Goal: Task Accomplishment & Management: Manage account settings

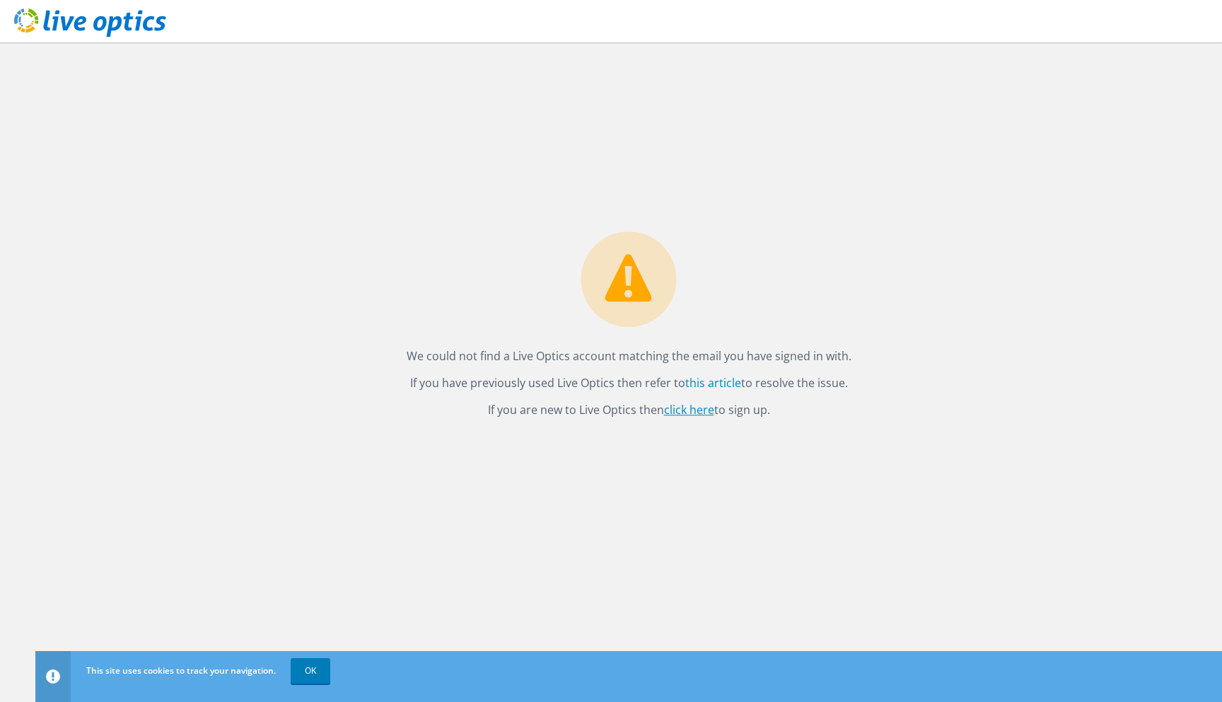
click at [685, 404] on link "click here" at bounding box center [689, 411] width 50 height 16
click at [686, 386] on link "this article" at bounding box center [713, 384] width 56 height 16
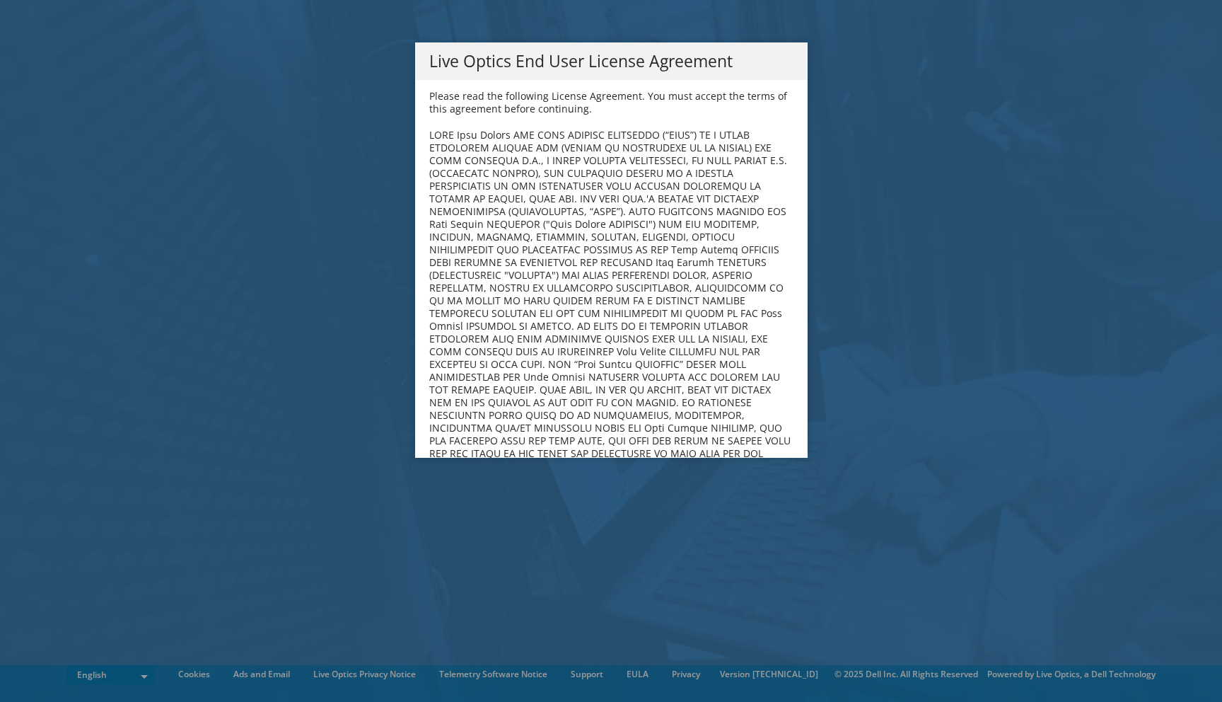
click at [710, 340] on b at bounding box center [610, 345] width 362 height 434
click at [822, 487] on div "Live Optics End User License Agreement Please read the following License Agreem…" at bounding box center [611, 350] width 1222 height 617
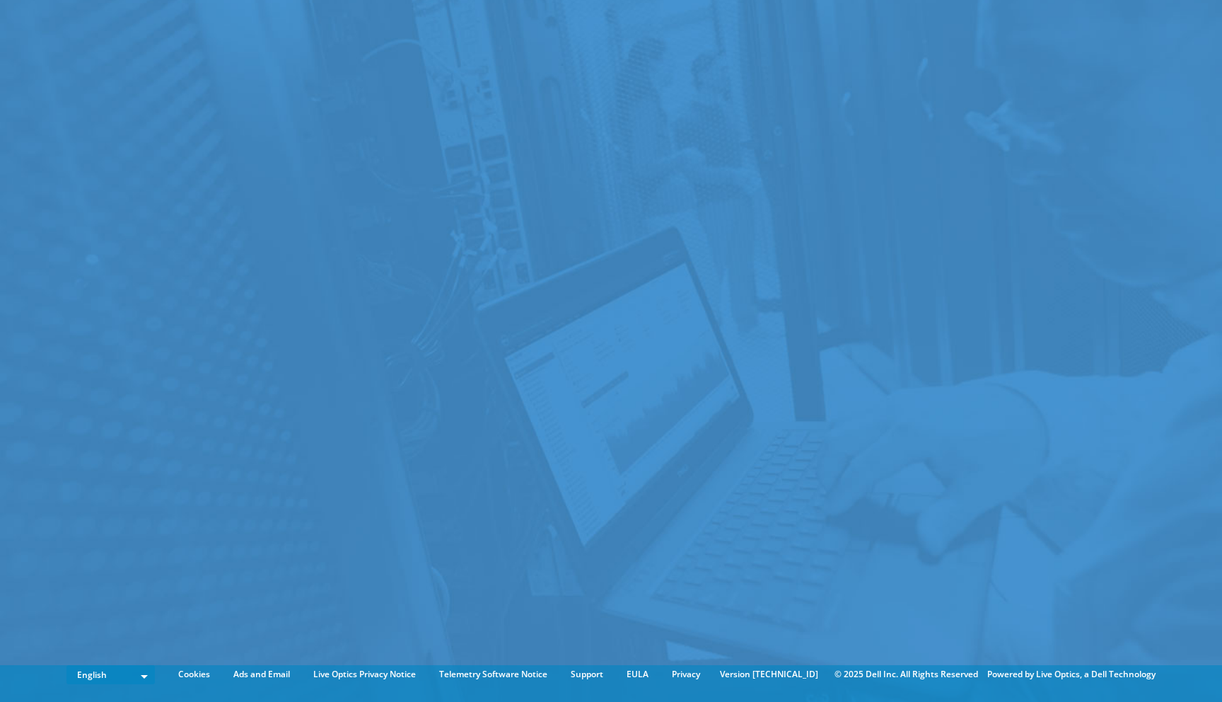
click at [723, 431] on div at bounding box center [611, 329] width 1222 height 659
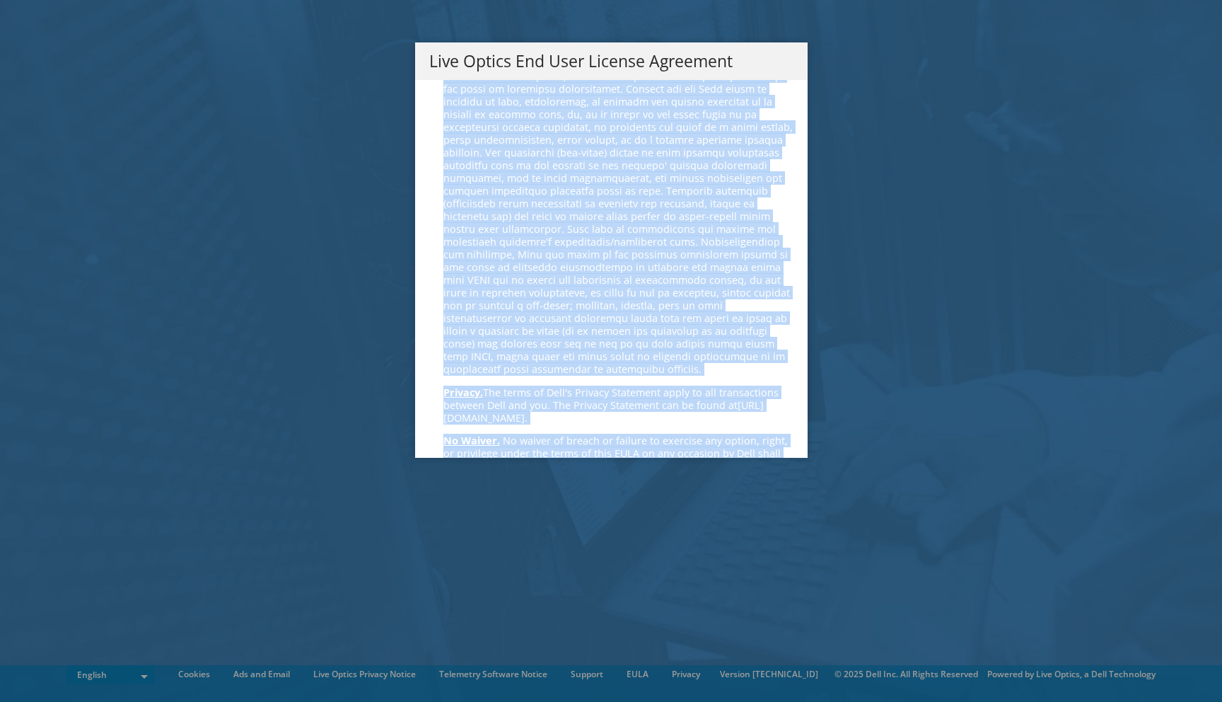
scroll to position [5184, 0]
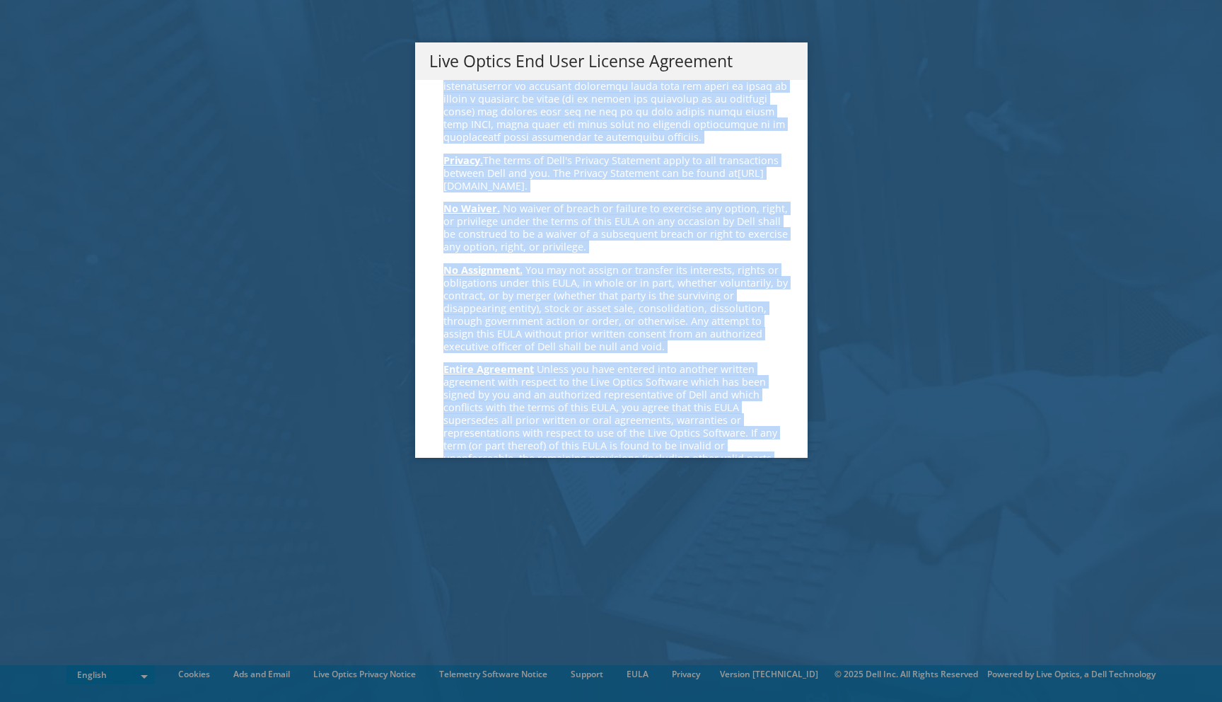
drag, startPoint x: 703, startPoint y: 253, endPoint x: 672, endPoint y: 445, distance: 194.9
click at [702, 445] on div "Please read the following License Agreement. You must accept the terms of this …" at bounding box center [611, 269] width 393 height 378
click at [449, 578] on link "Accept" at bounding box center [465, 595] width 72 height 34
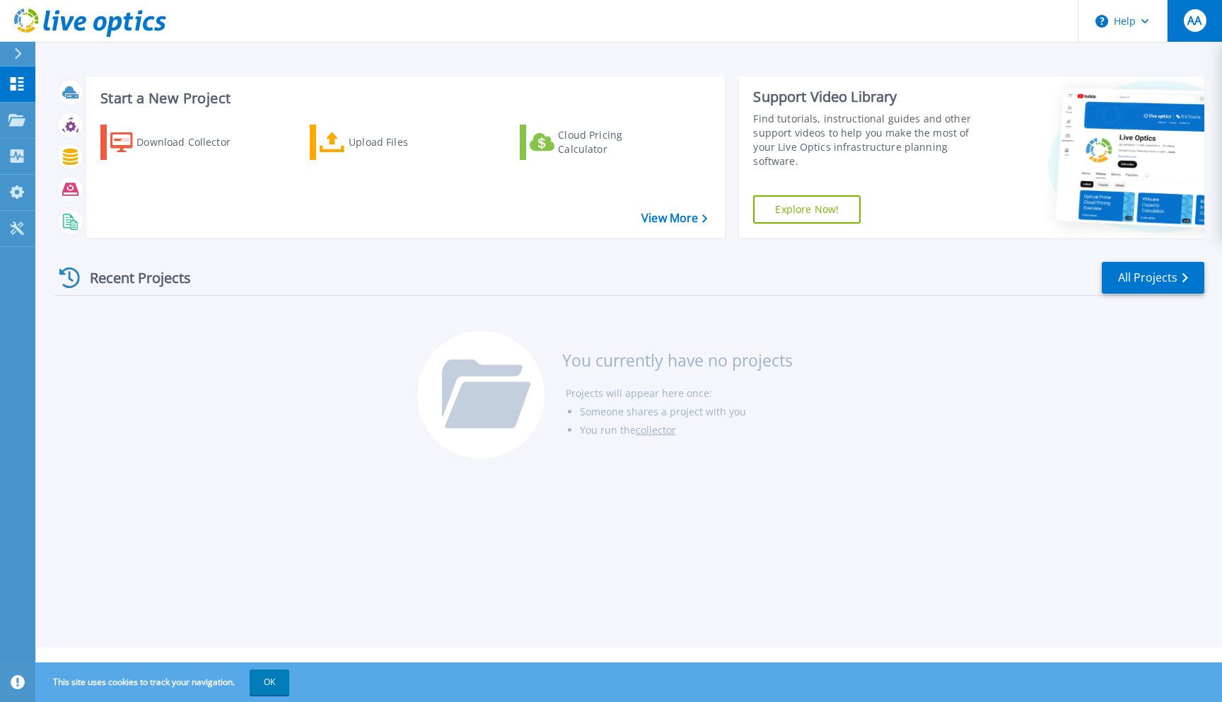
click at [1203, 28] on div "AA" at bounding box center [1195, 20] width 23 height 23
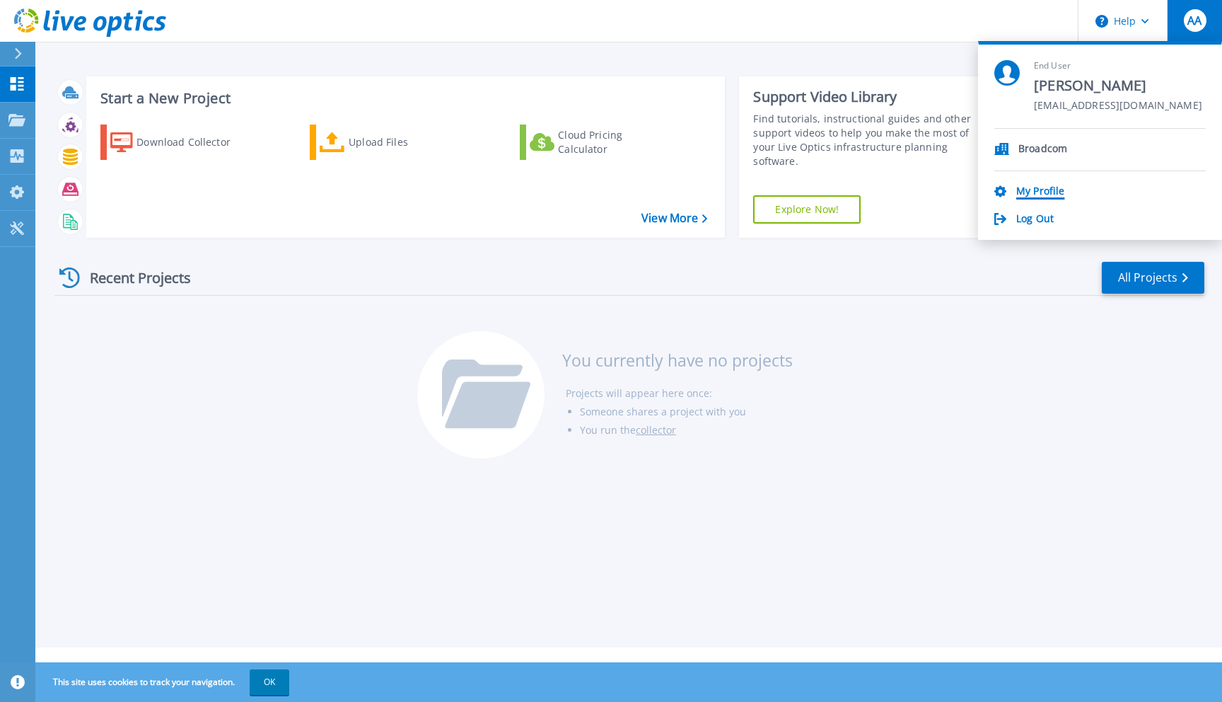
click at [1032, 190] on link "My Profile" at bounding box center [1041, 191] width 48 height 13
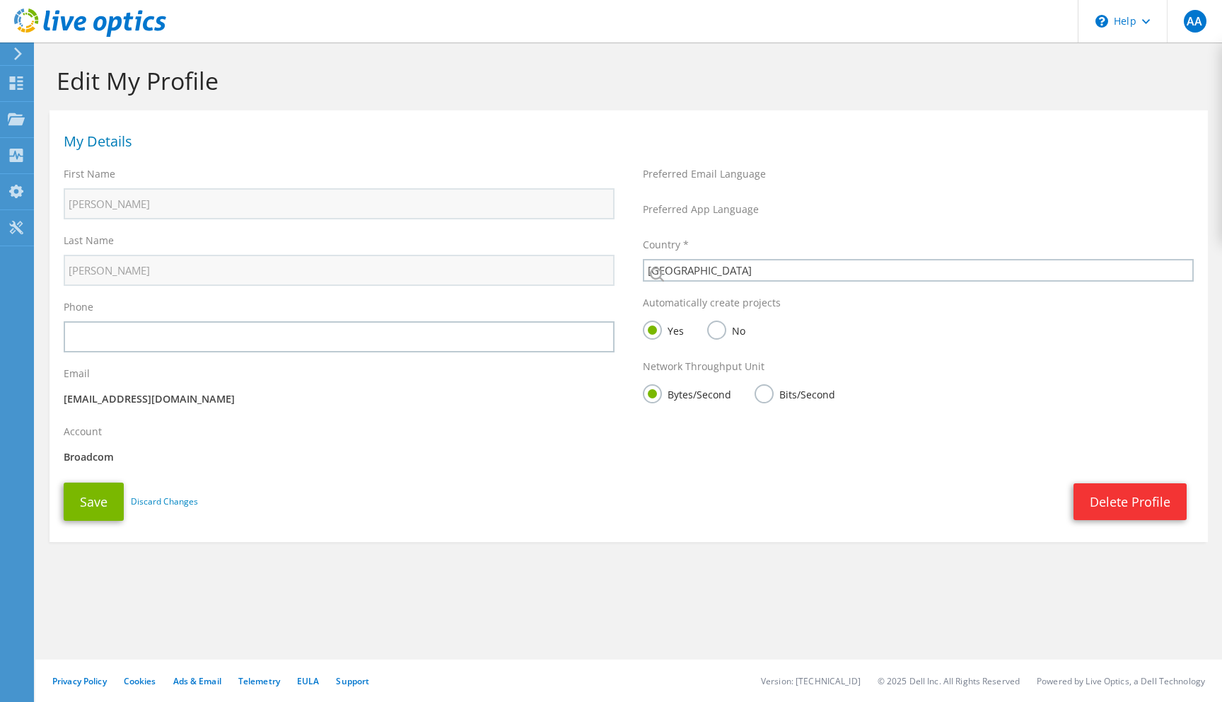
select select "2"
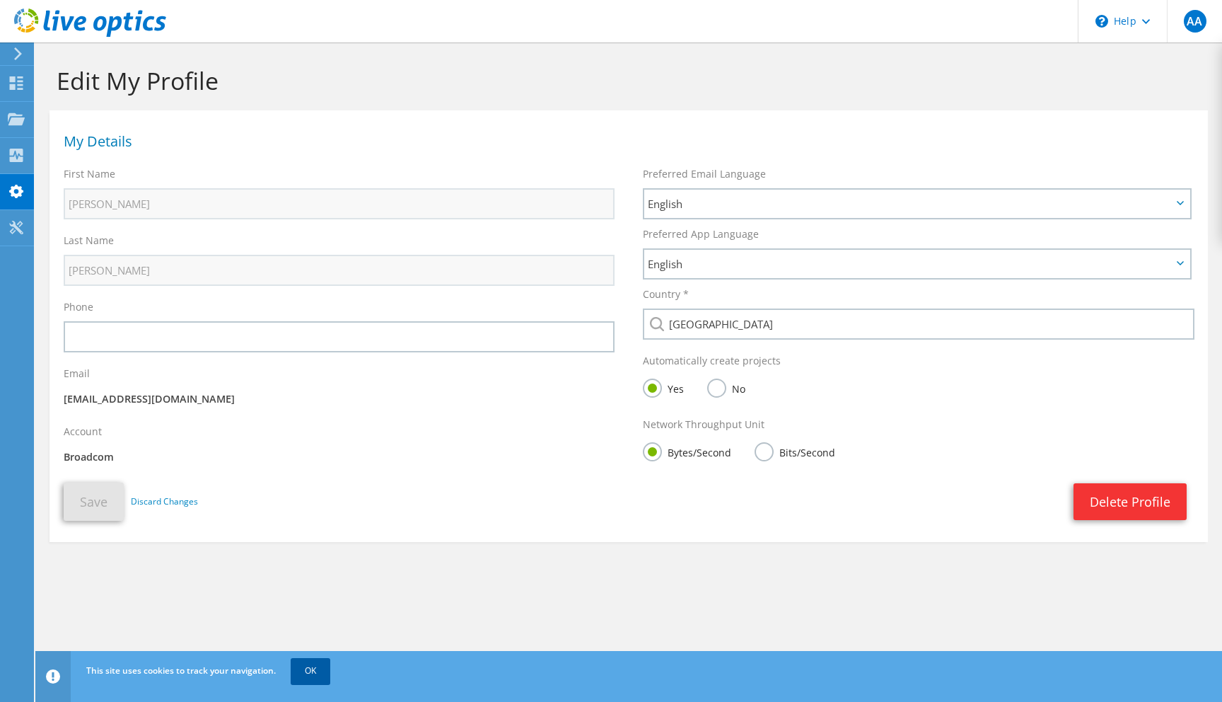
click at [313, 677] on link "OK" at bounding box center [311, 670] width 40 height 25
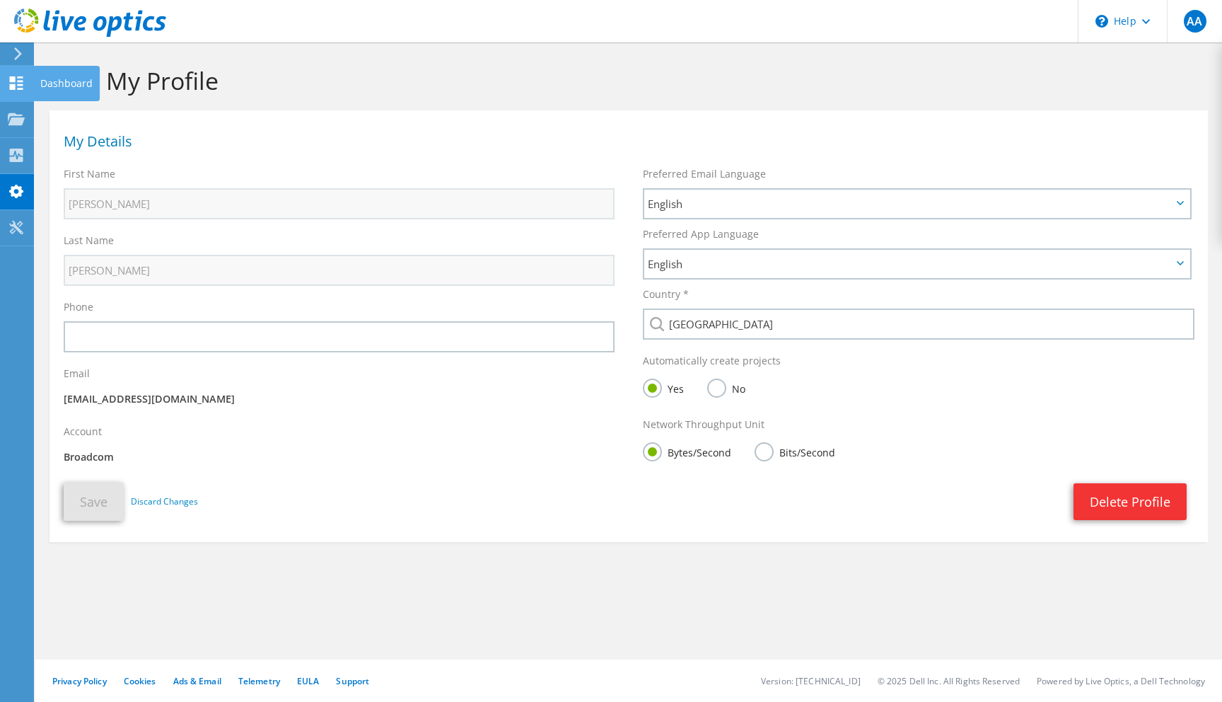
click at [8, 92] on div at bounding box center [16, 85] width 17 height 16
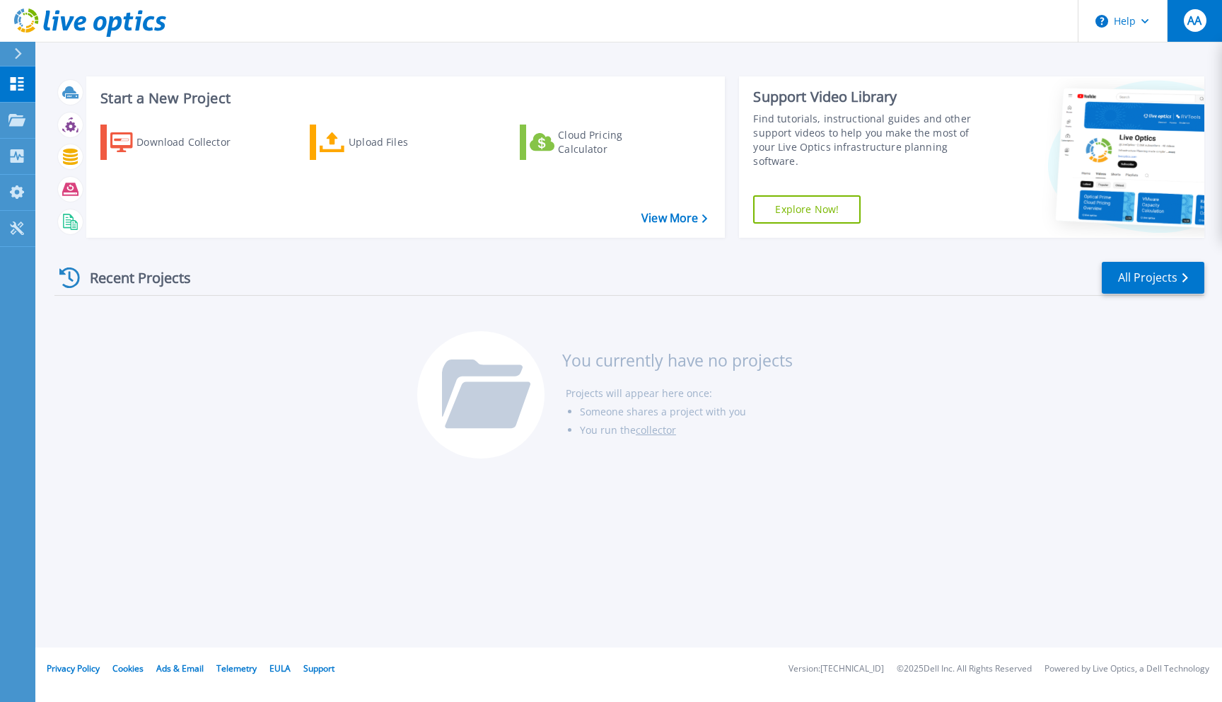
click at [1200, 26] on span "AA" at bounding box center [1195, 20] width 14 height 11
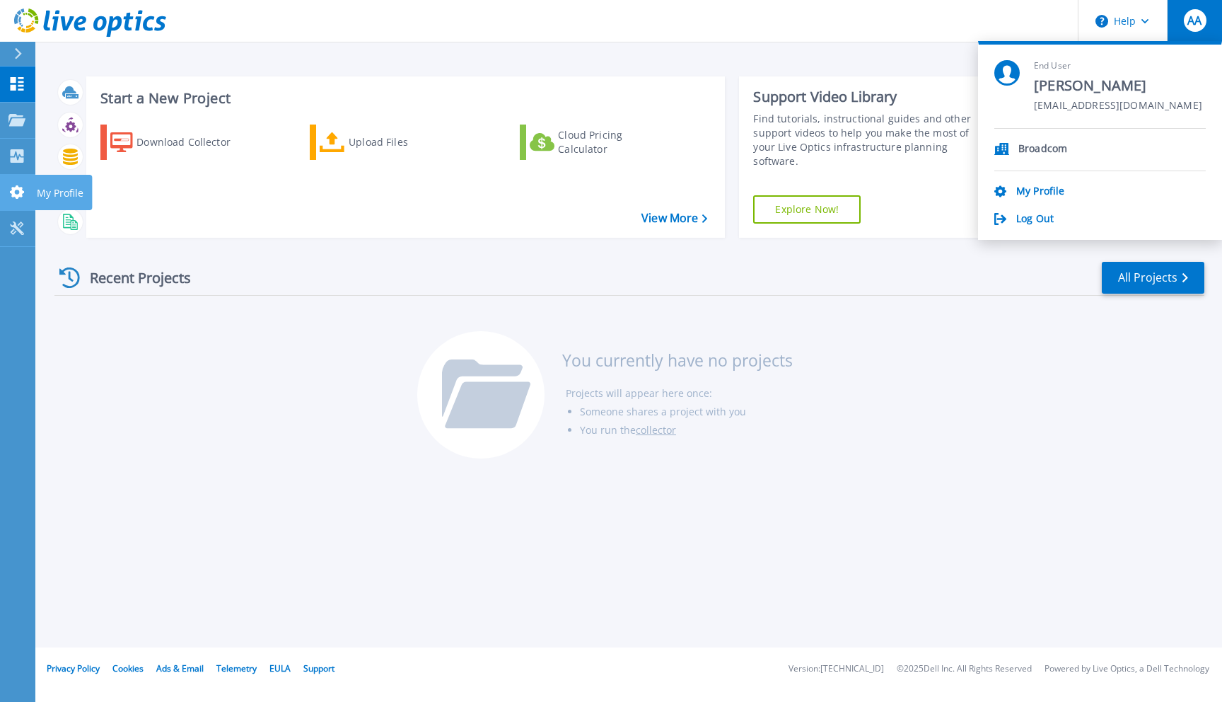
click at [13, 195] on icon at bounding box center [17, 191] width 14 height 13
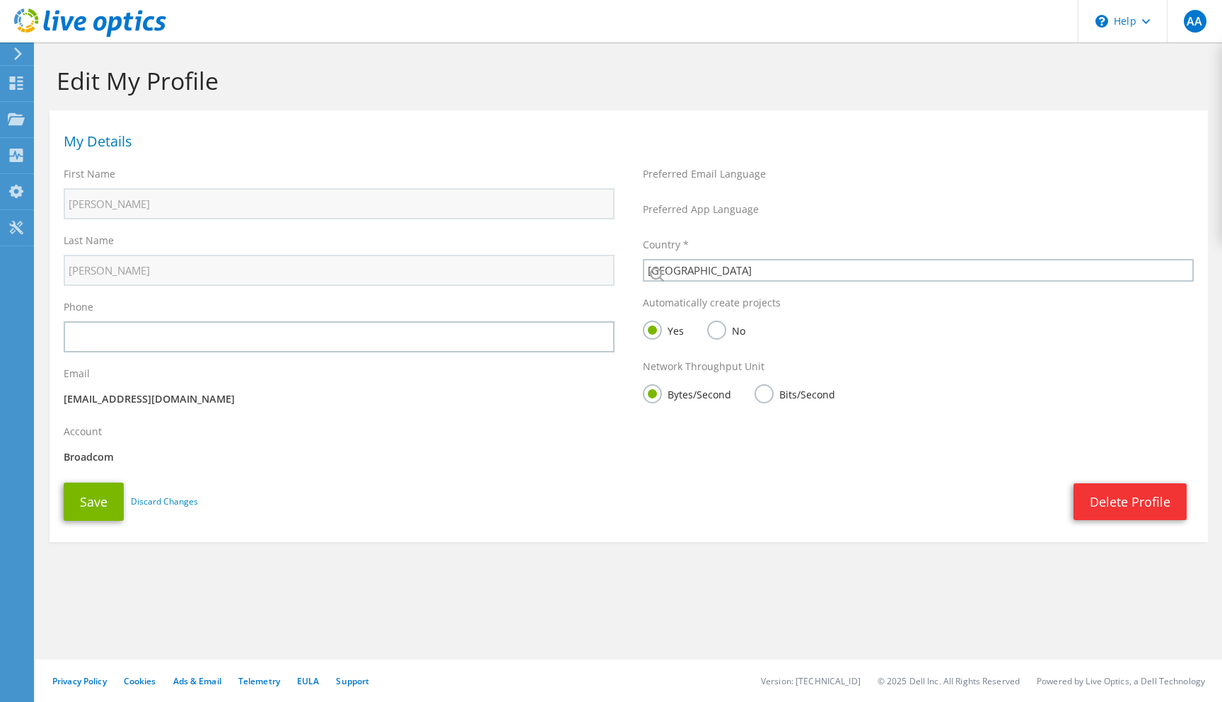
select select "2"
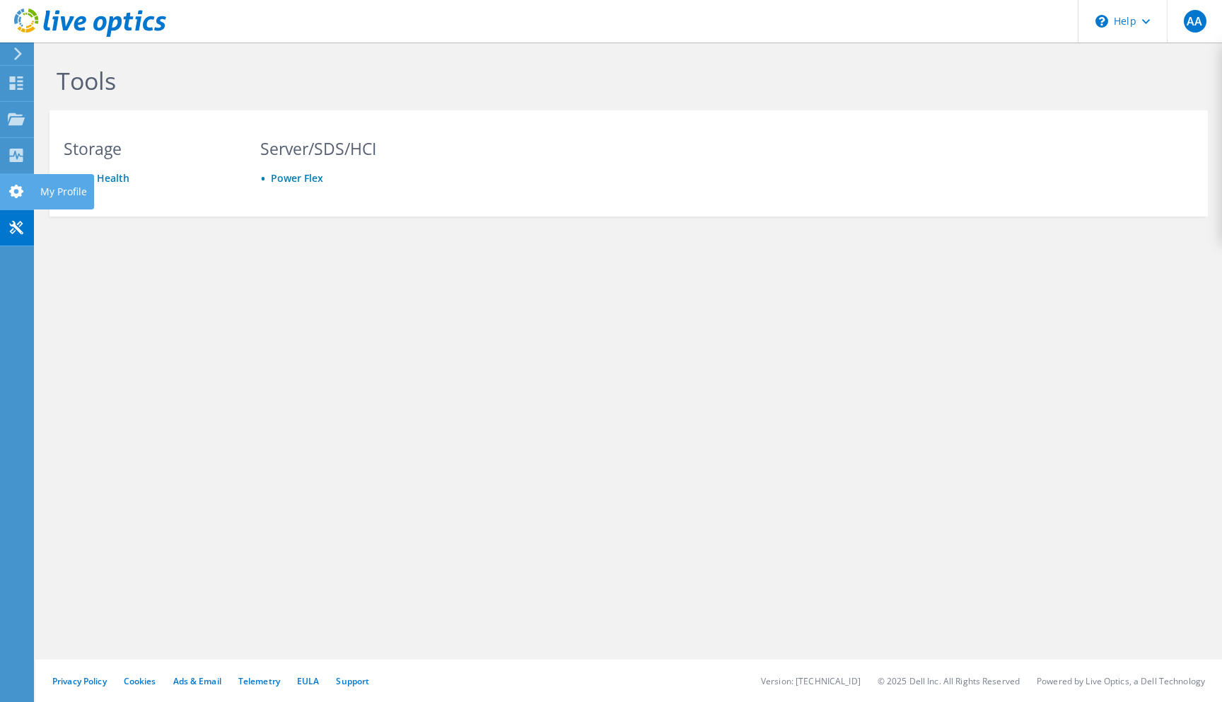
click at [18, 191] on use at bounding box center [16, 191] width 14 height 13
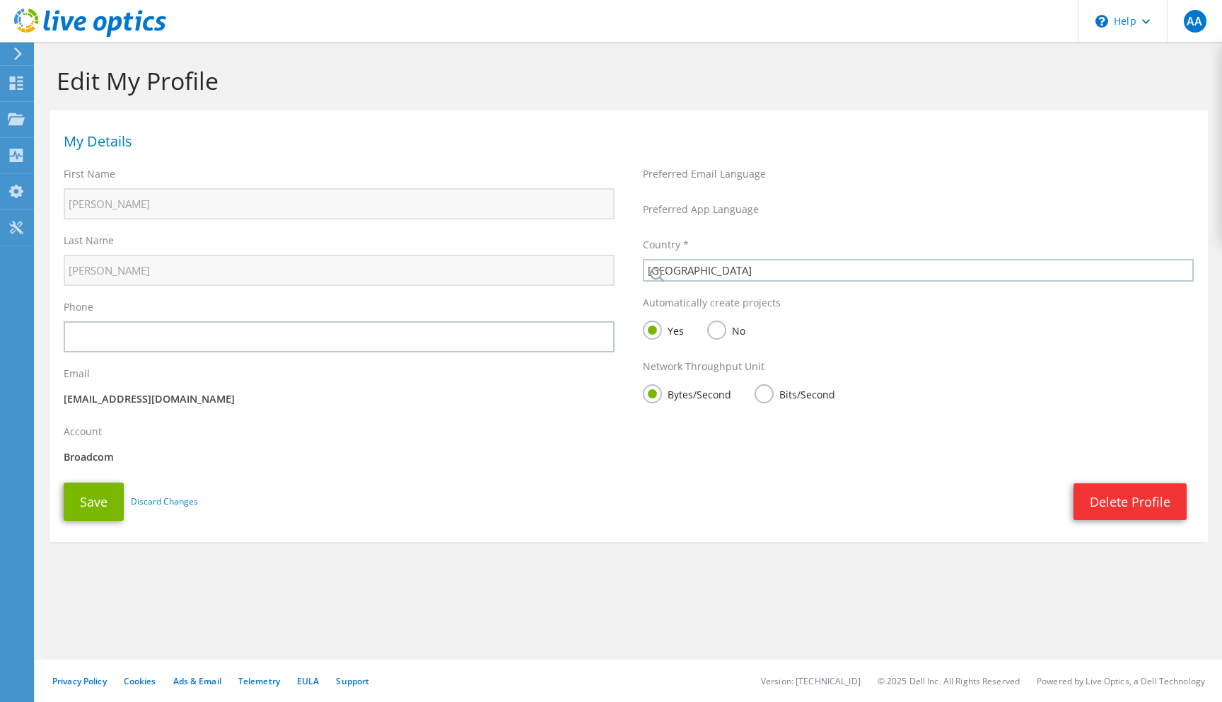
select select "2"
